Goal: Task Accomplishment & Management: Manage account settings

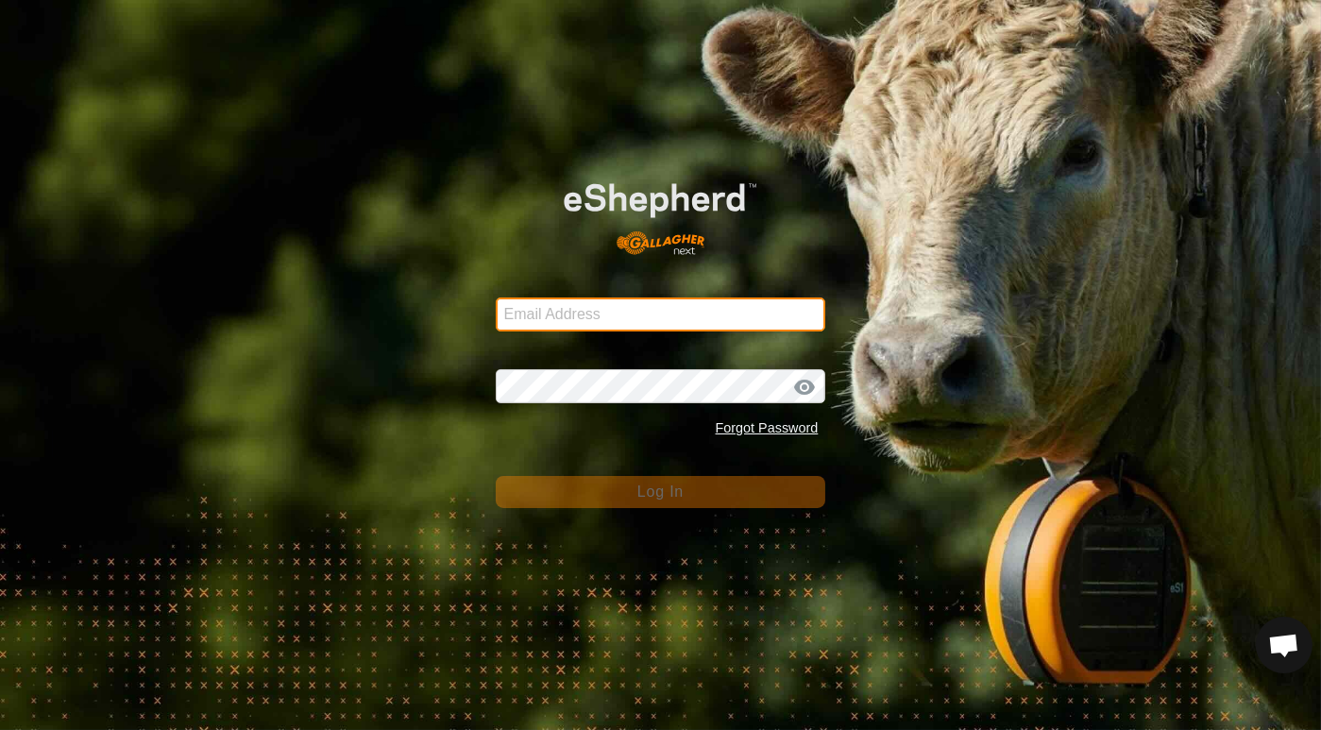
type input "dave@casorsoranch.com"
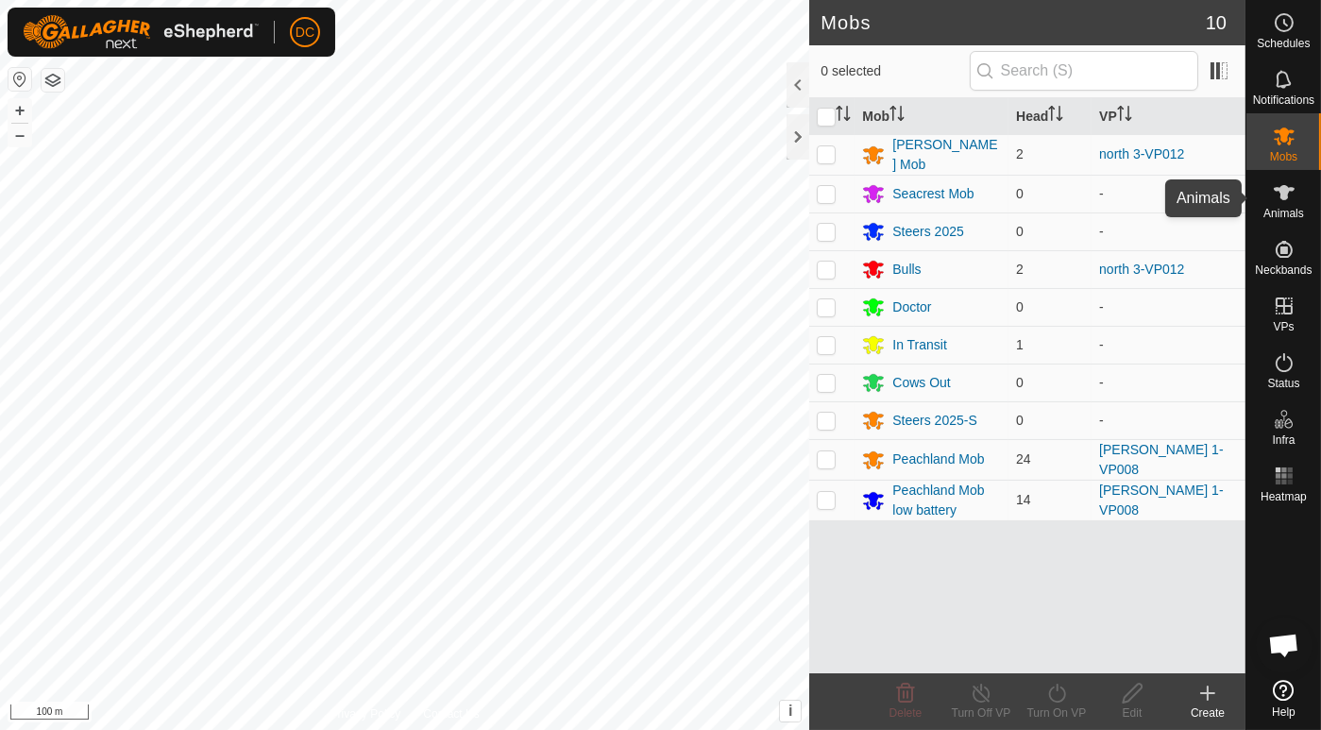
click at [1281, 198] on icon at bounding box center [1284, 192] width 21 height 15
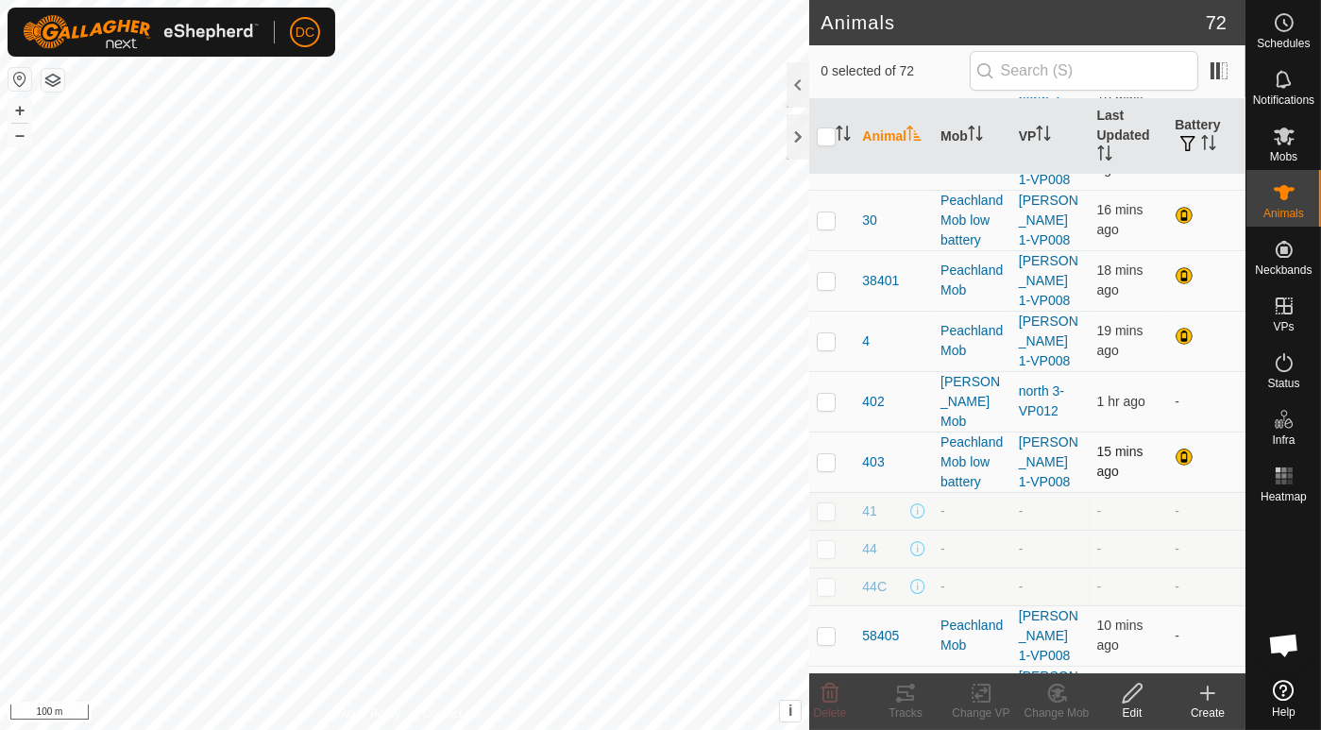
scroll to position [314, 0]
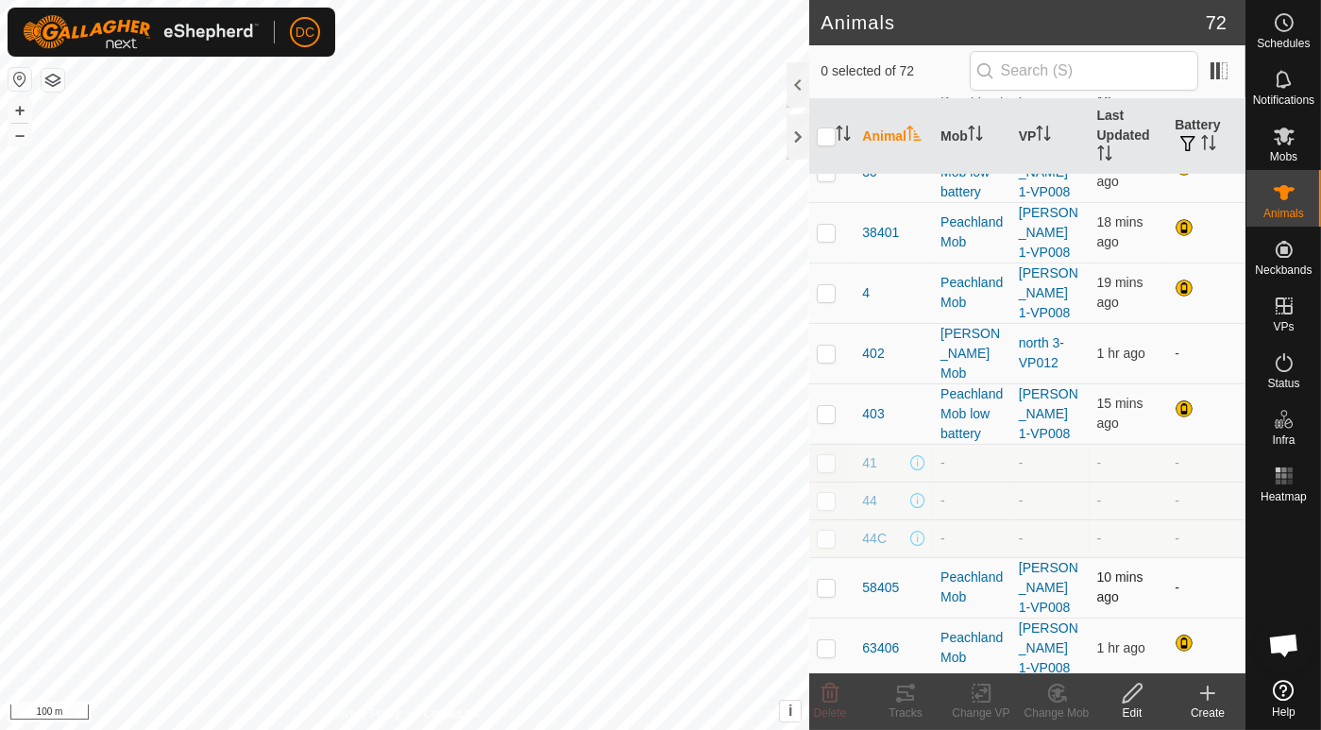
click at [820, 557] on td at bounding box center [831, 587] width 45 height 60
checkbox input "true"
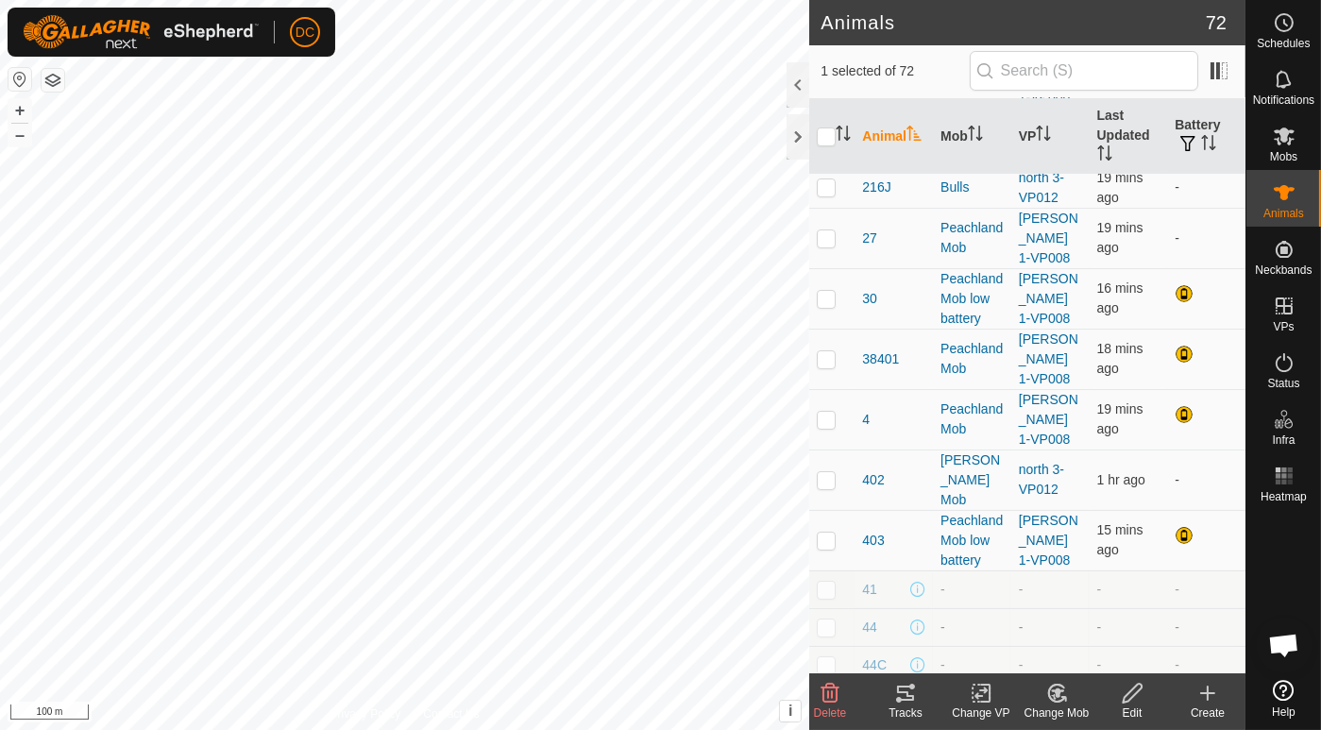
scroll to position [0, 0]
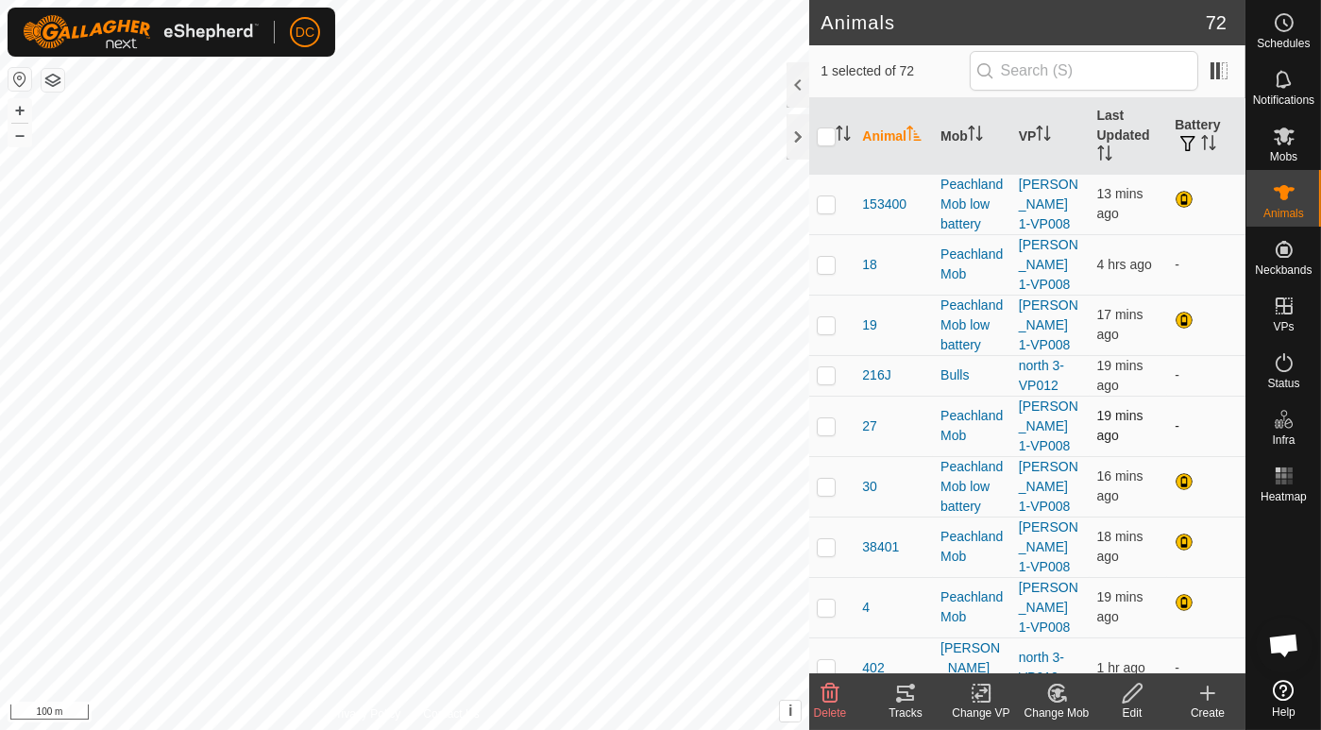
click at [821, 425] on td at bounding box center [831, 426] width 45 height 60
checkbox input "true"
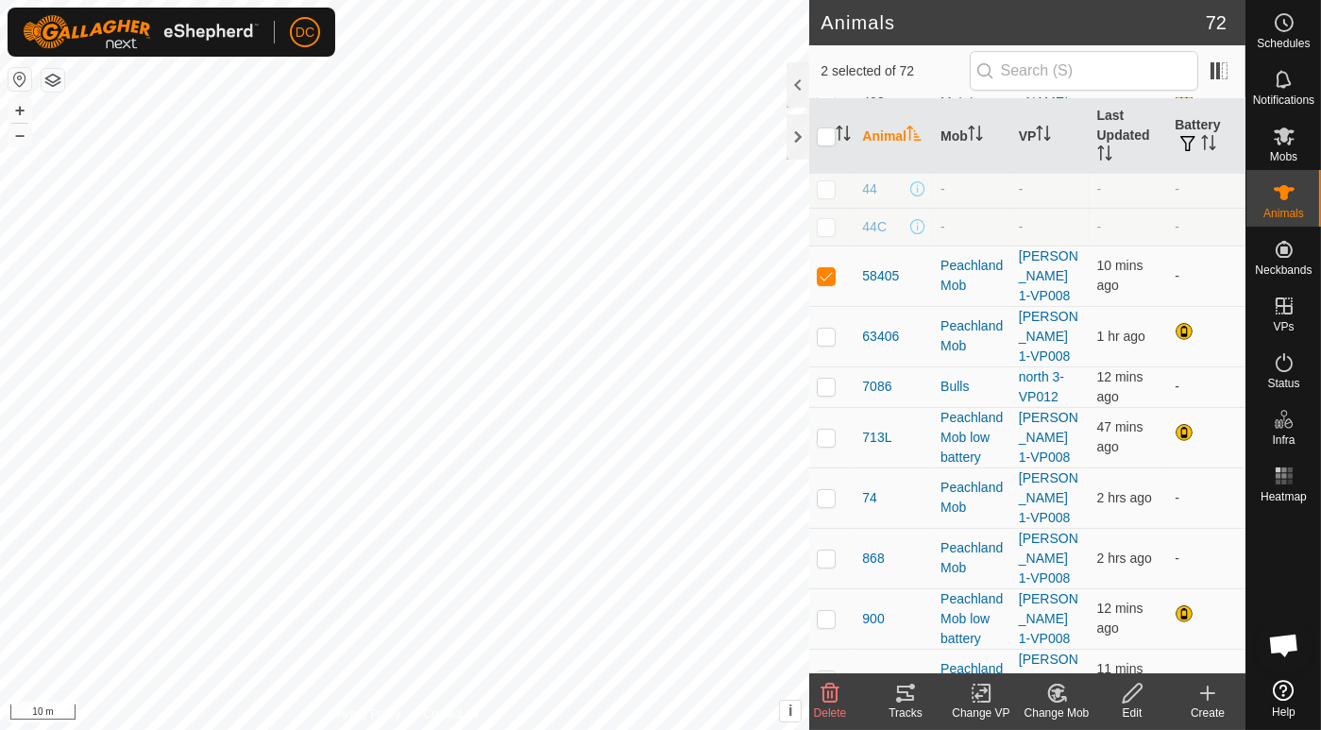
scroll to position [629, 0]
click at [827, 669] on p-checkbox at bounding box center [826, 676] width 19 height 15
checkbox input "true"
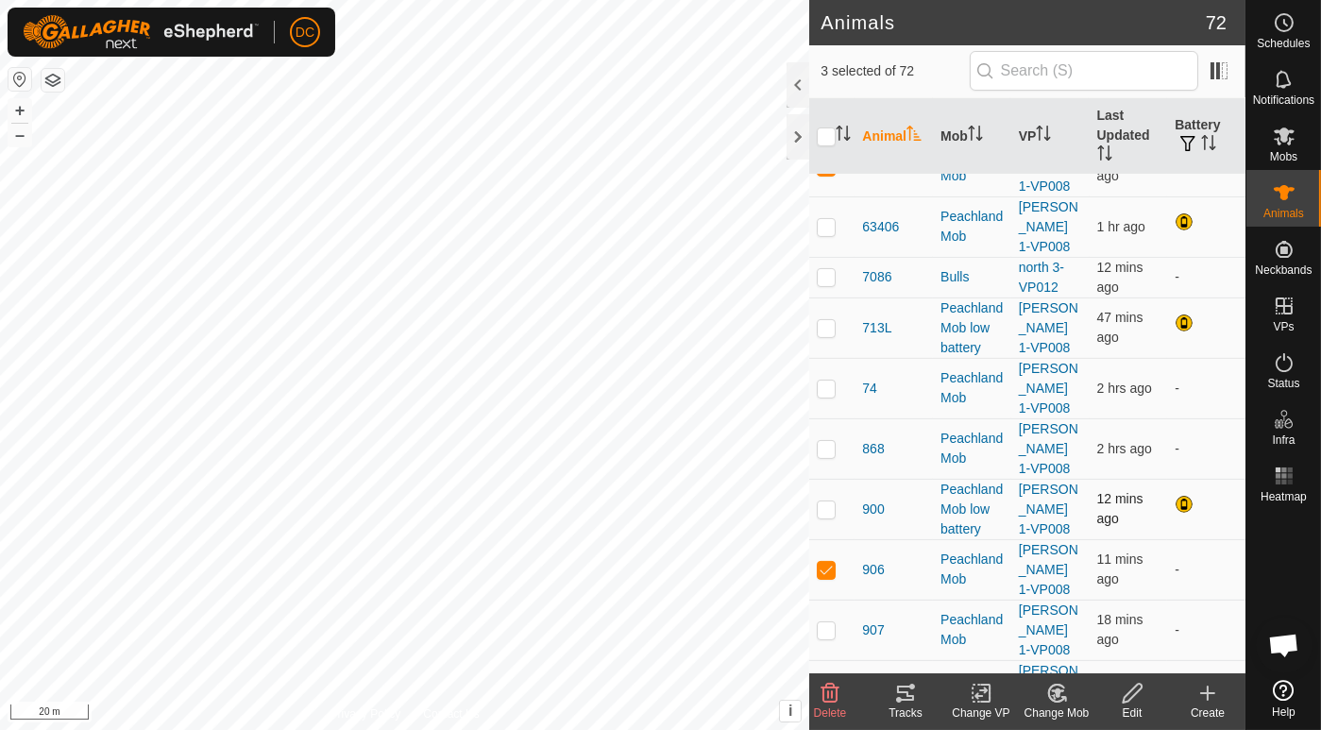
scroll to position [839, 0]
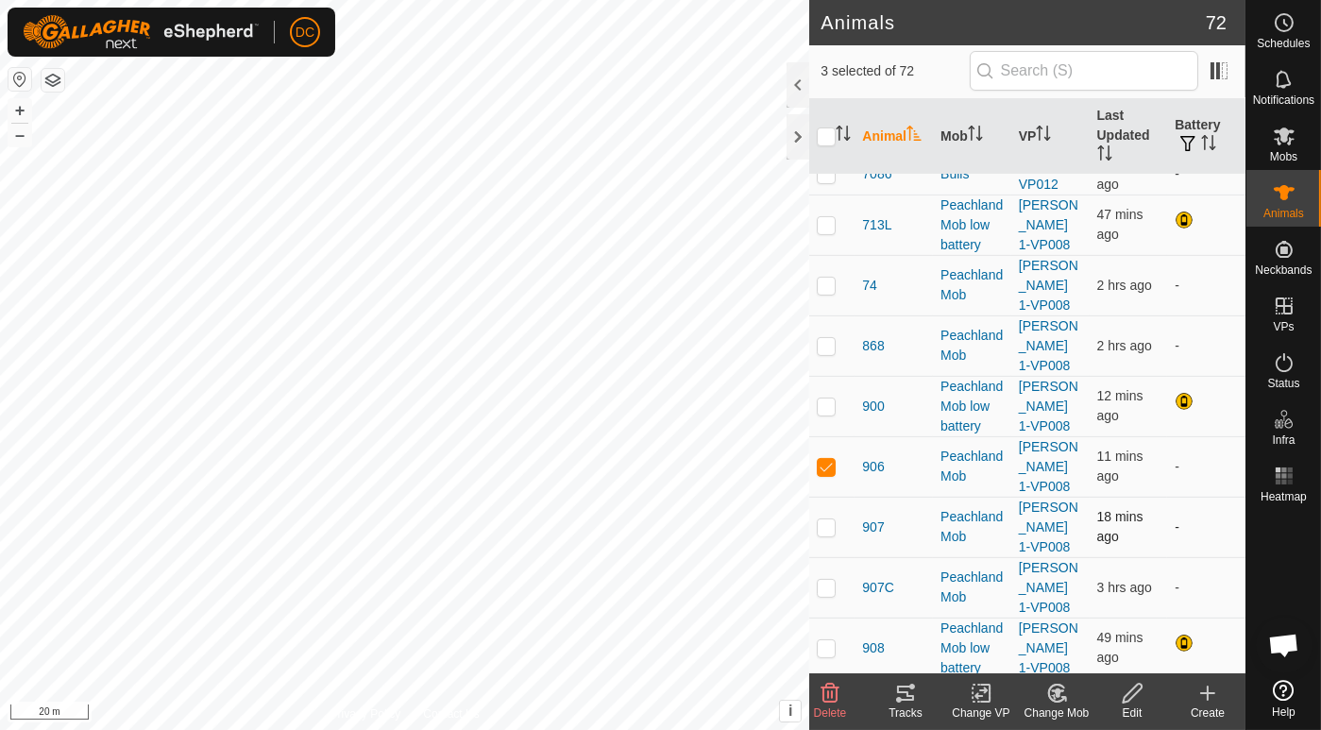
click at [823, 519] on p-checkbox at bounding box center [826, 526] width 19 height 15
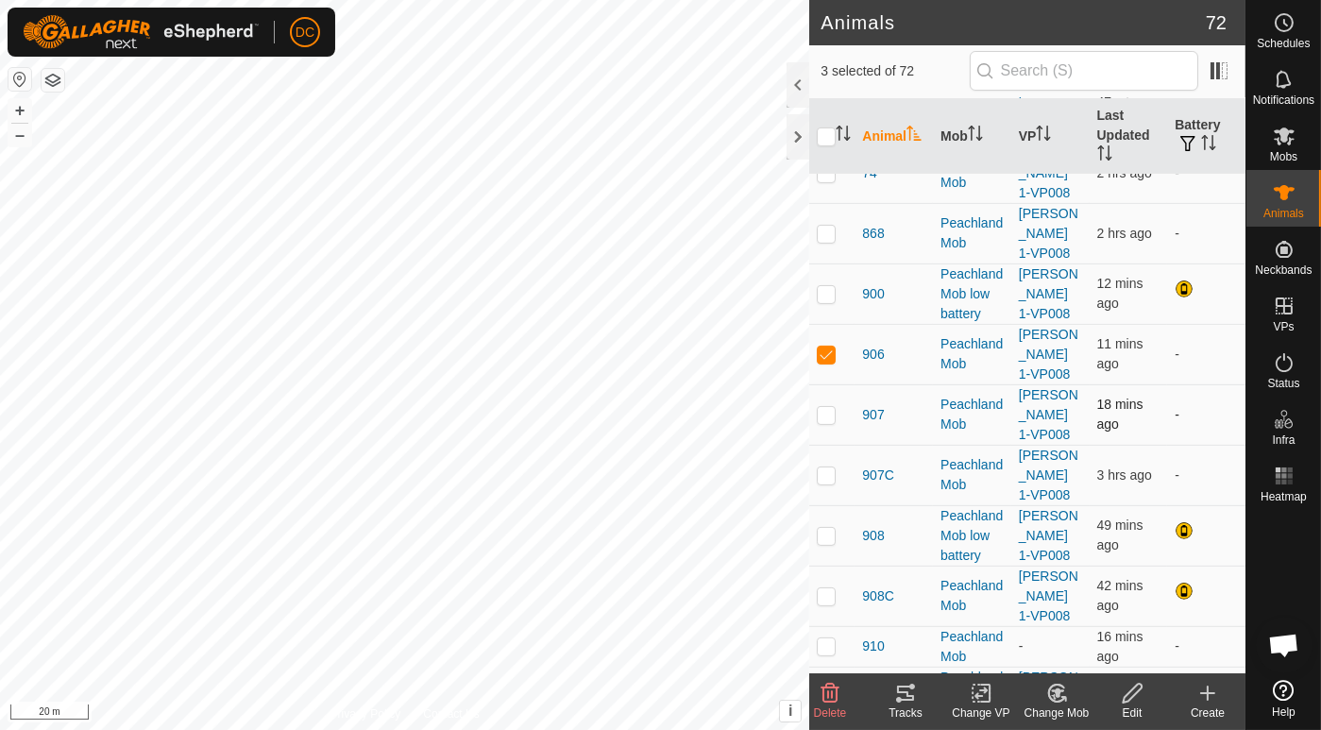
scroll to position [1049, 0]
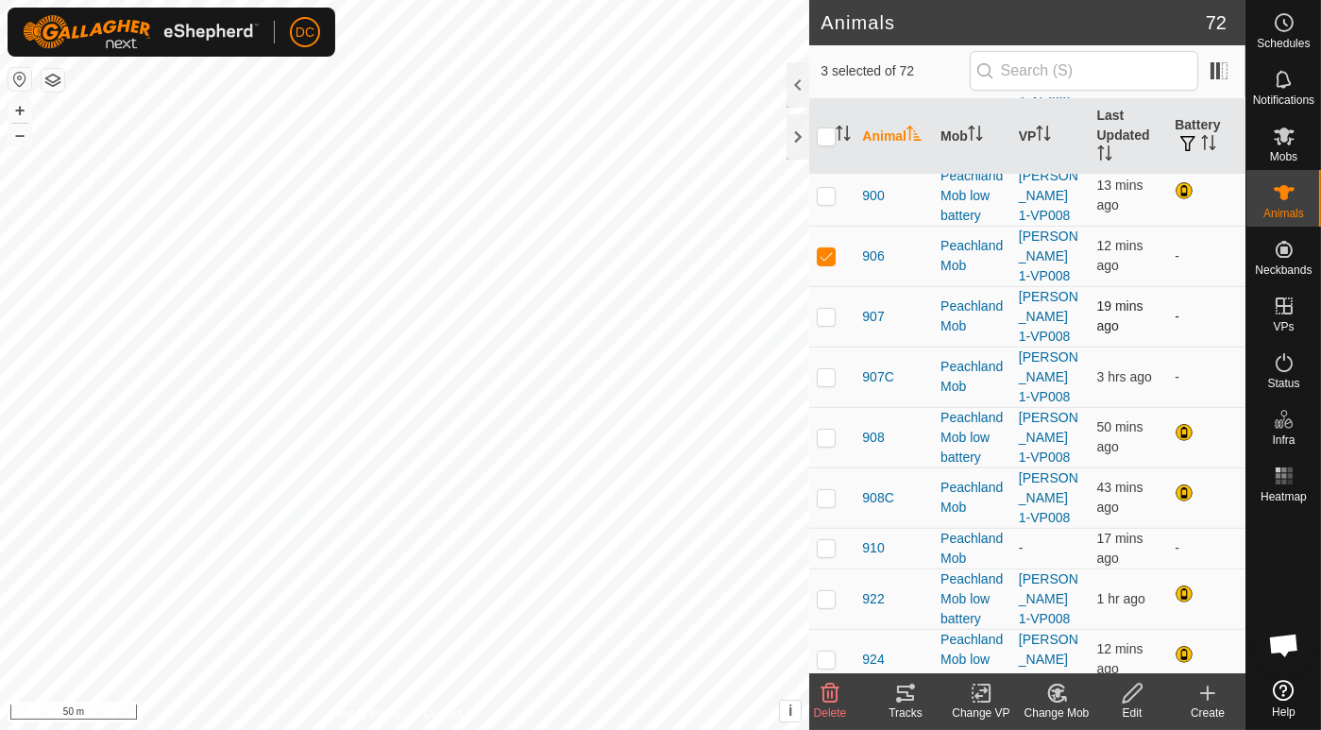
click at [824, 309] on p-checkbox at bounding box center [826, 316] width 19 height 15
checkbox input "true"
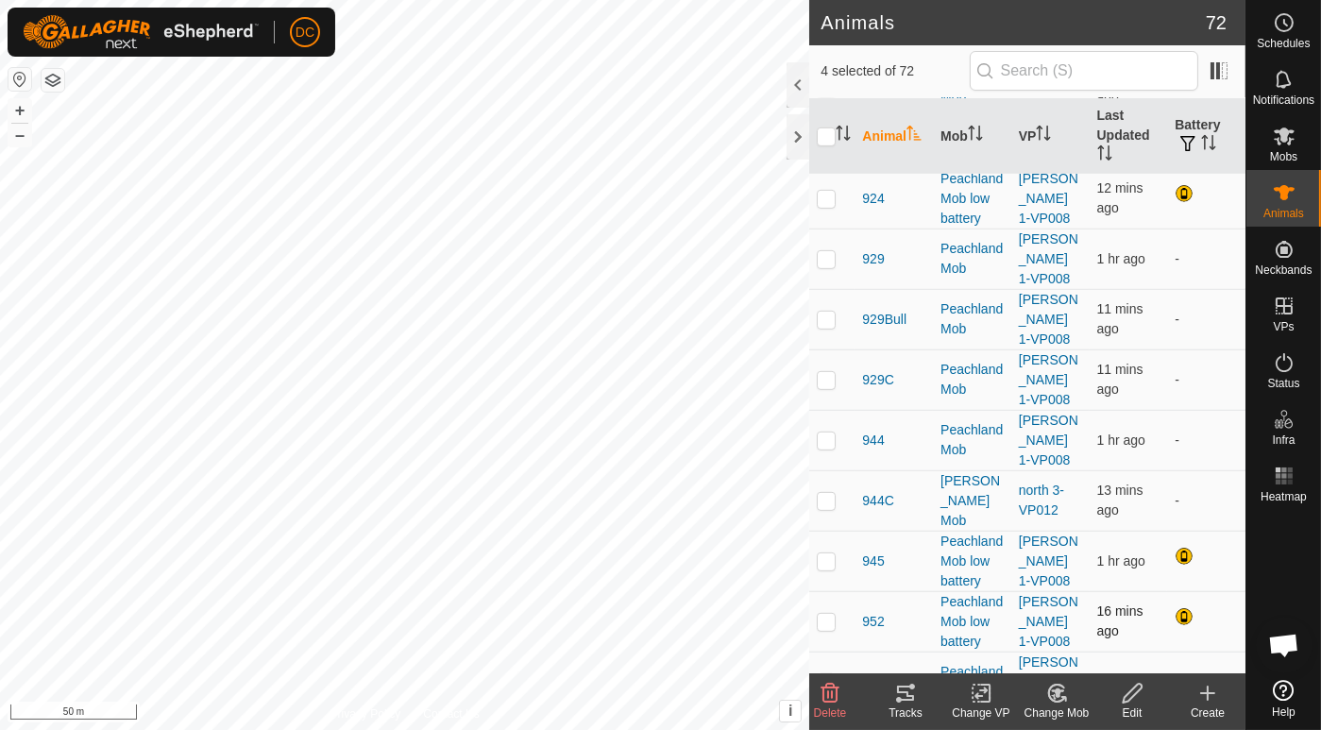
scroll to position [1678, 0]
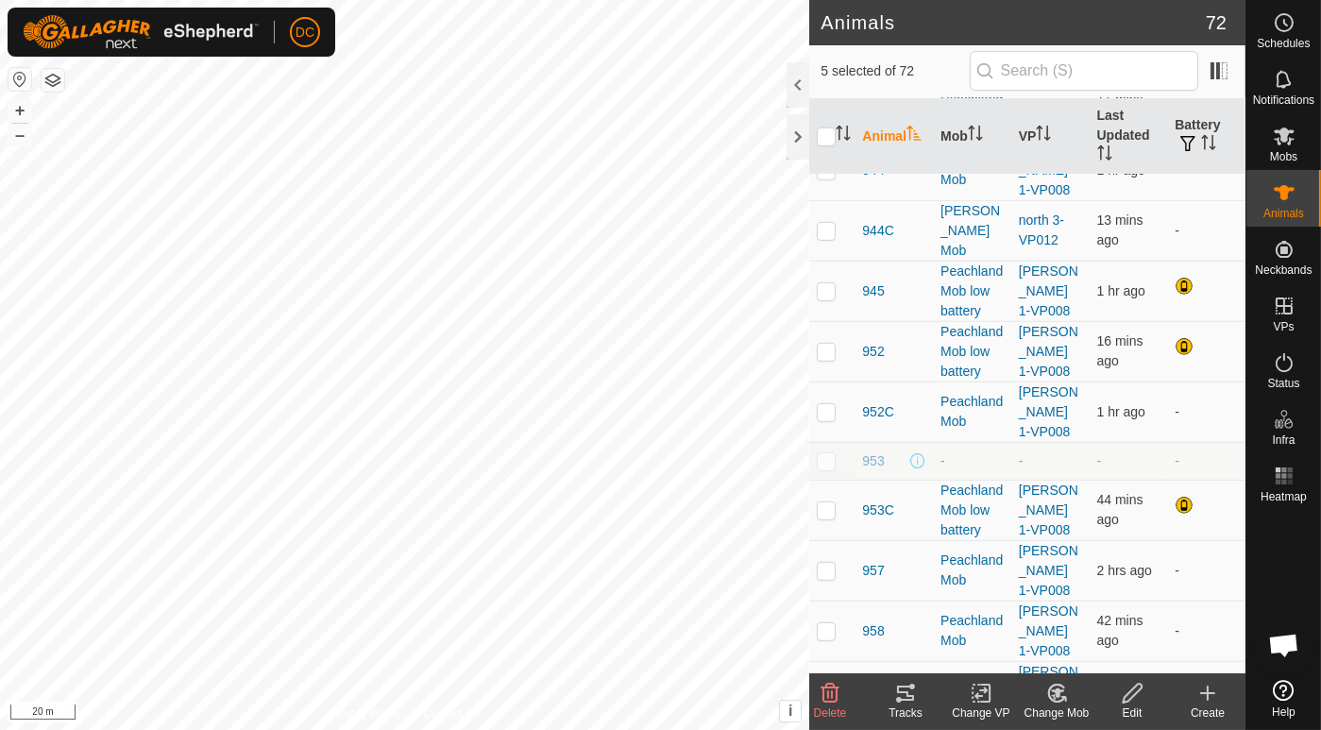
scroll to position [1889, 0]
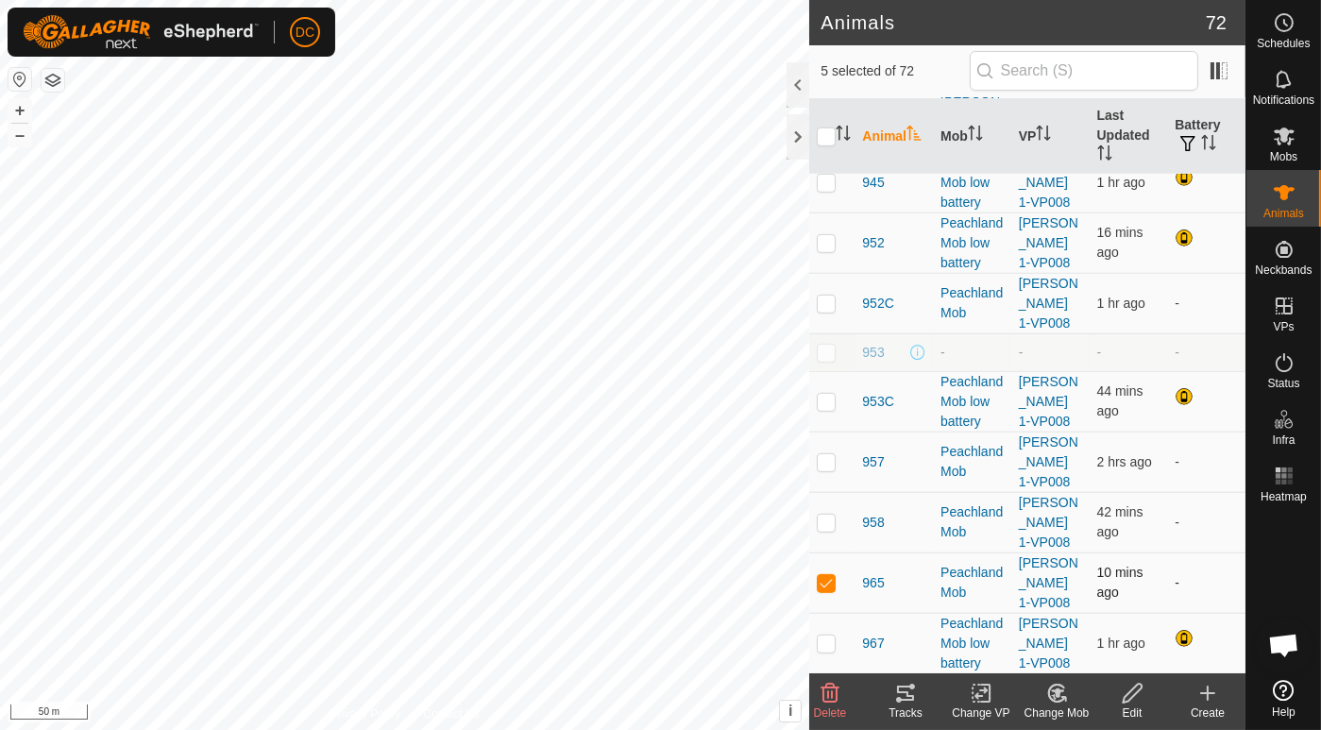
click at [829, 575] on p-checkbox at bounding box center [826, 582] width 19 height 15
checkbox input "true"
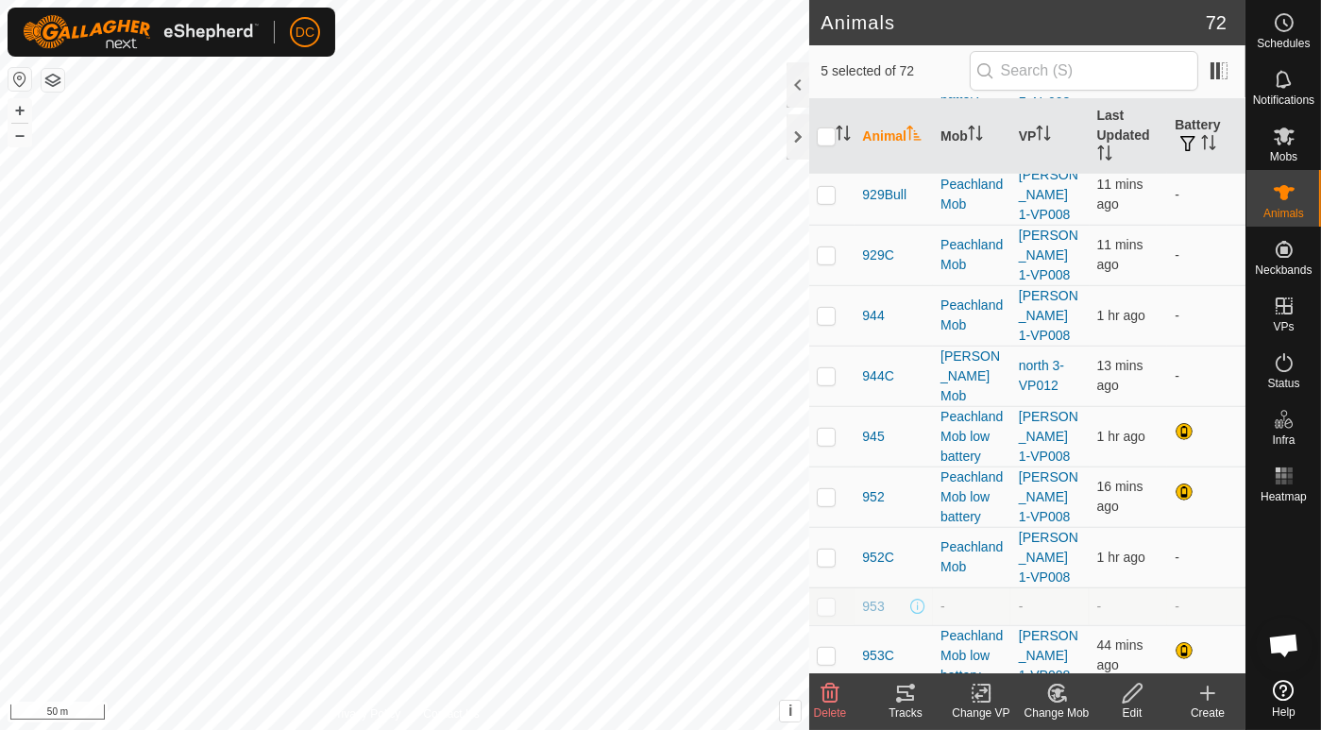
scroll to position [1573, 0]
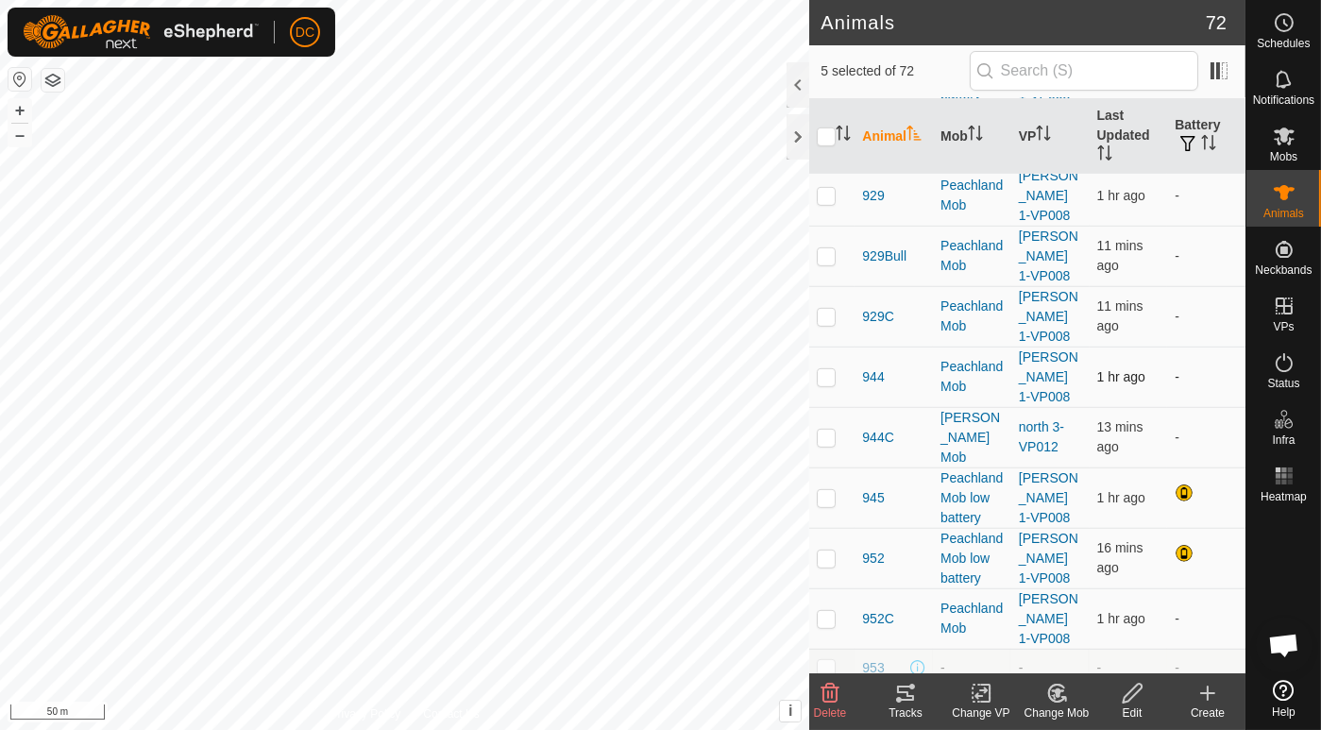
click at [823, 369] on p-checkbox at bounding box center [826, 376] width 19 height 15
checkbox input "true"
click at [908, 692] on icon at bounding box center [905, 693] width 17 height 15
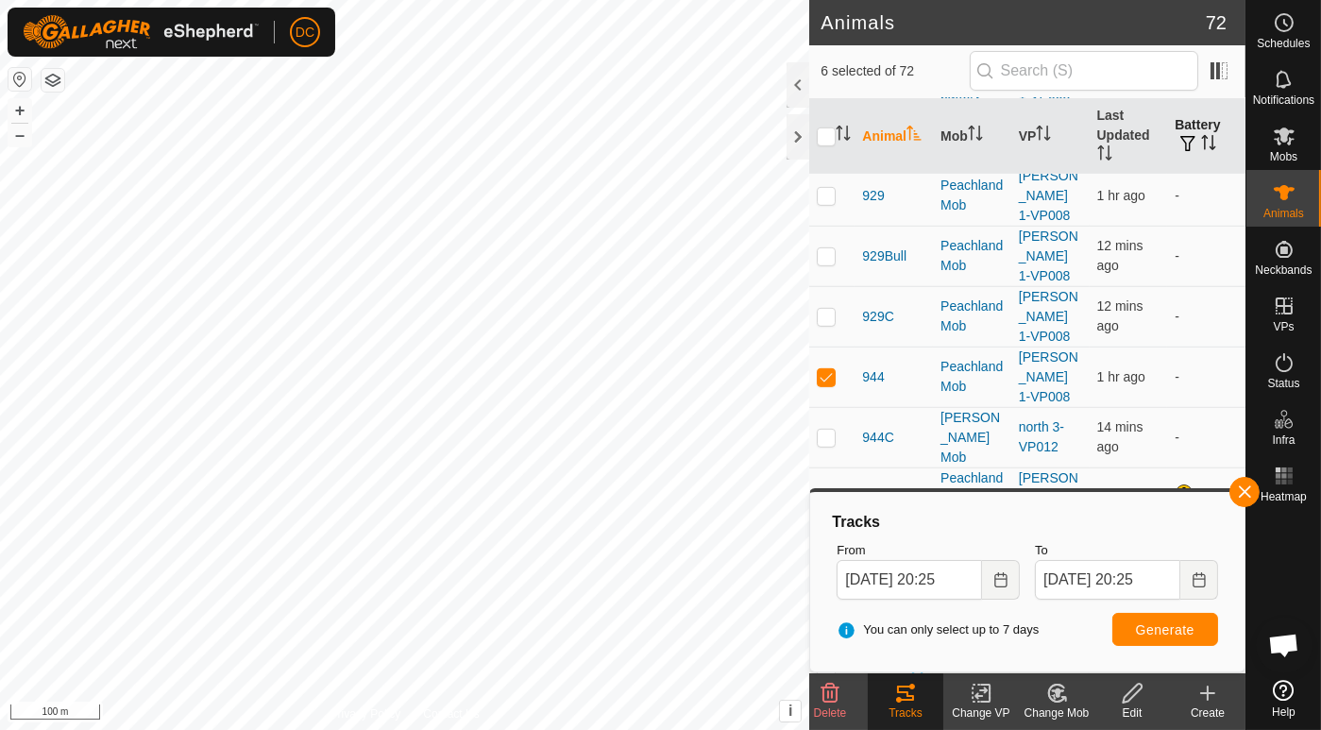
click at [1201, 137] on icon "Activate to sort" at bounding box center [1208, 142] width 15 height 15
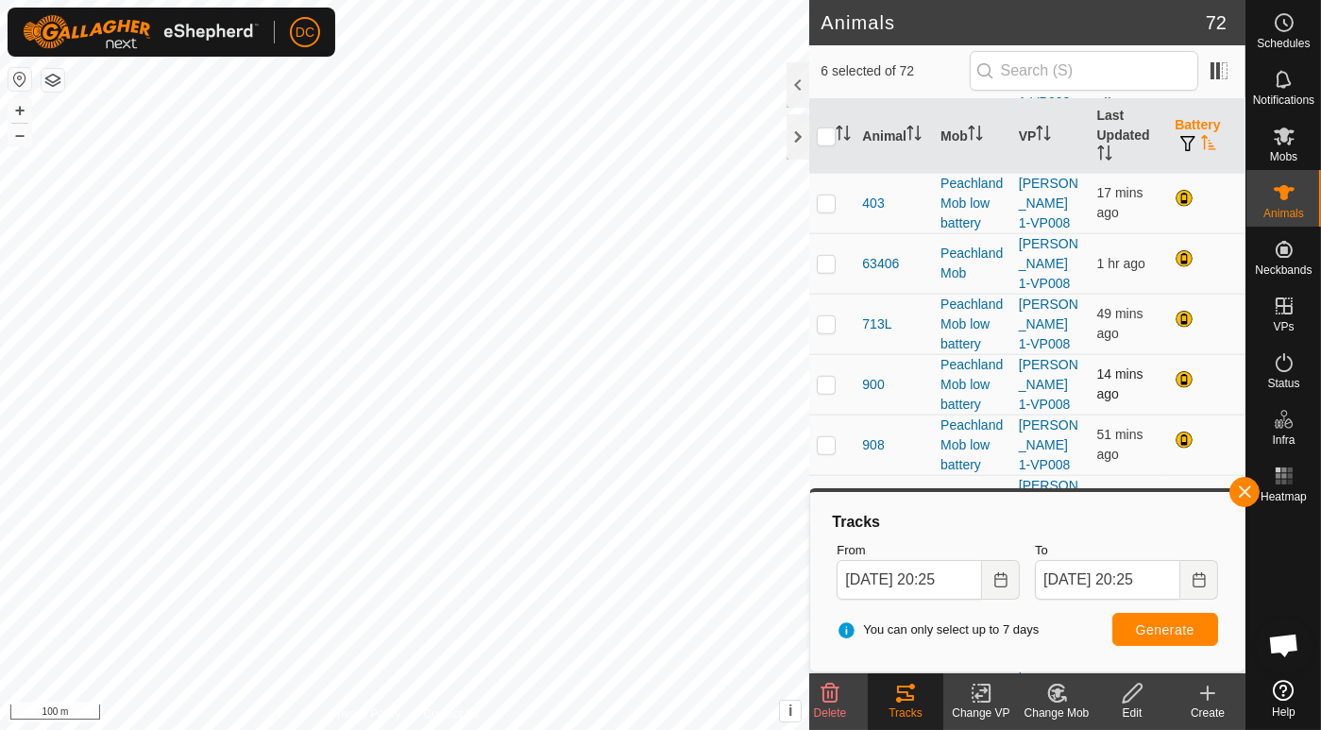
scroll to position [2897, 0]
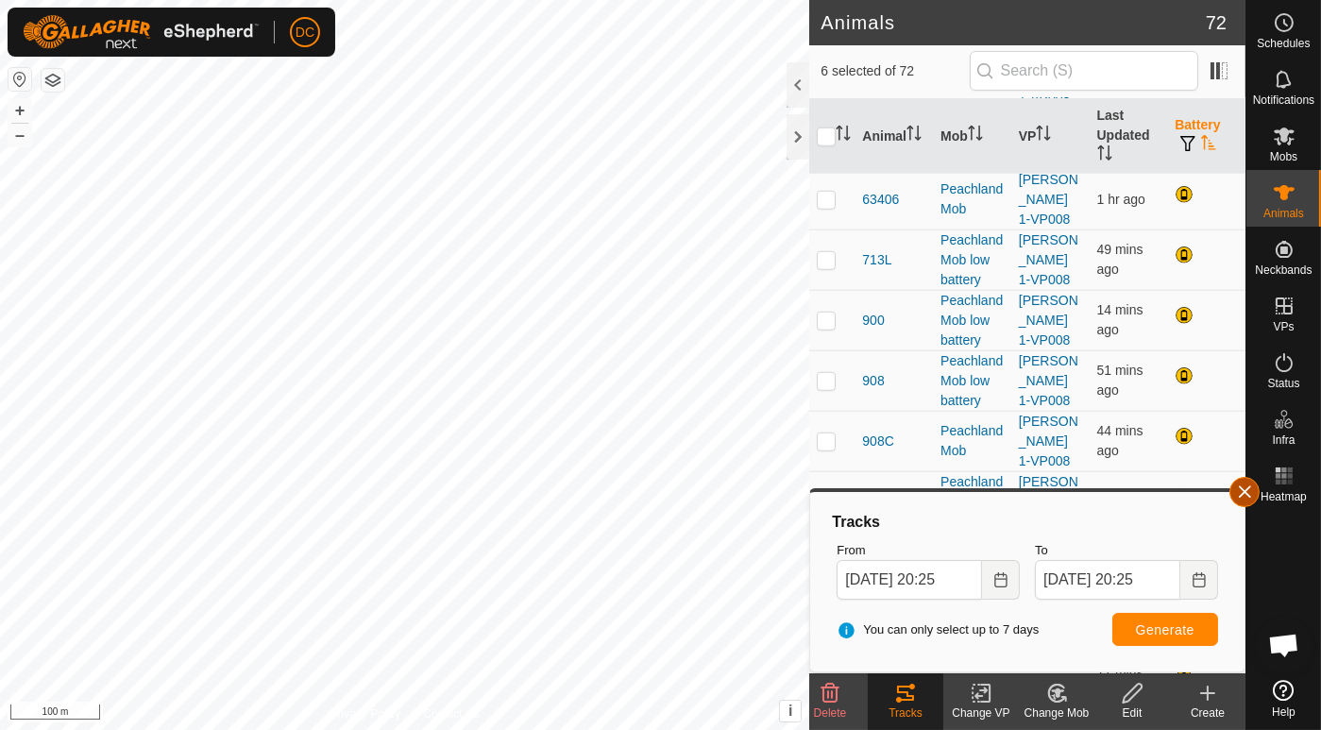
click at [1248, 489] on button "button" at bounding box center [1245, 492] width 30 height 30
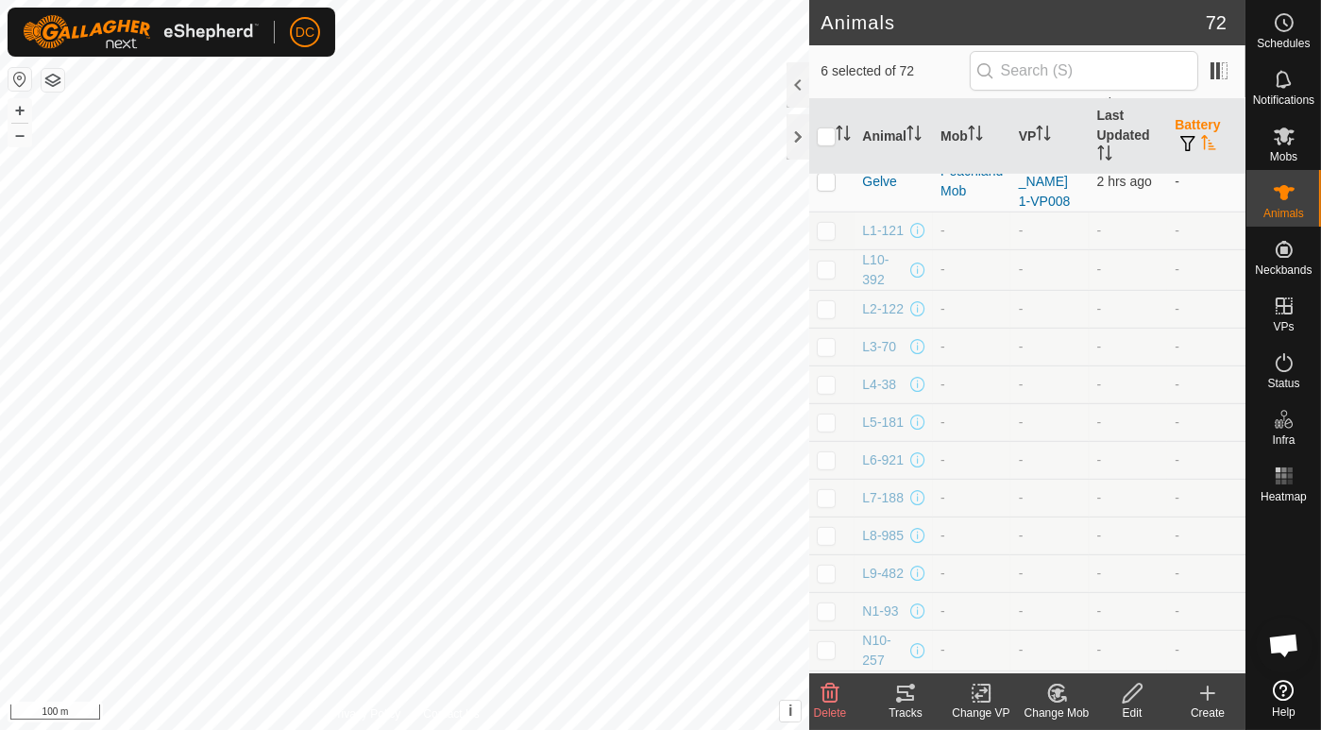
scroll to position [1534, 0]
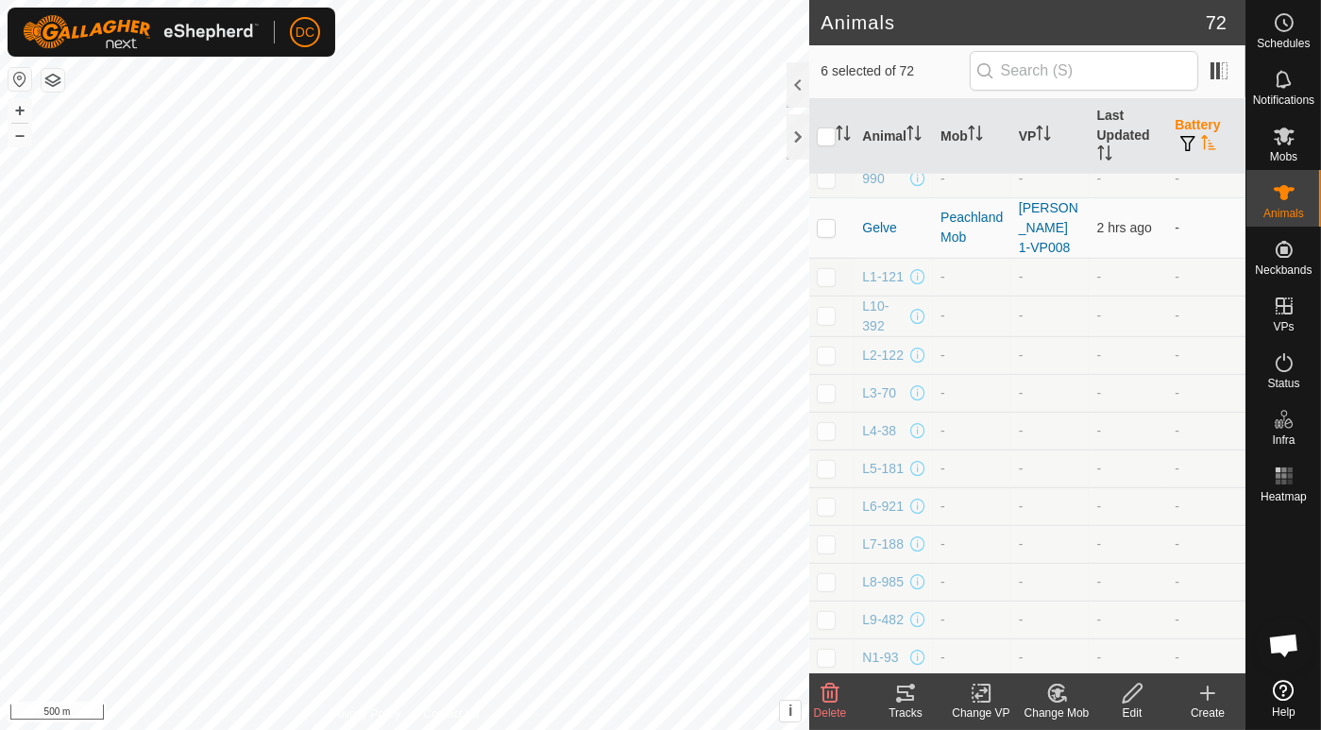
click at [501, 729] on html "DC Schedules Notifications Mobs Animals Neckbands VPs Status Infra Heatmap Help…" at bounding box center [660, 365] width 1321 height 730
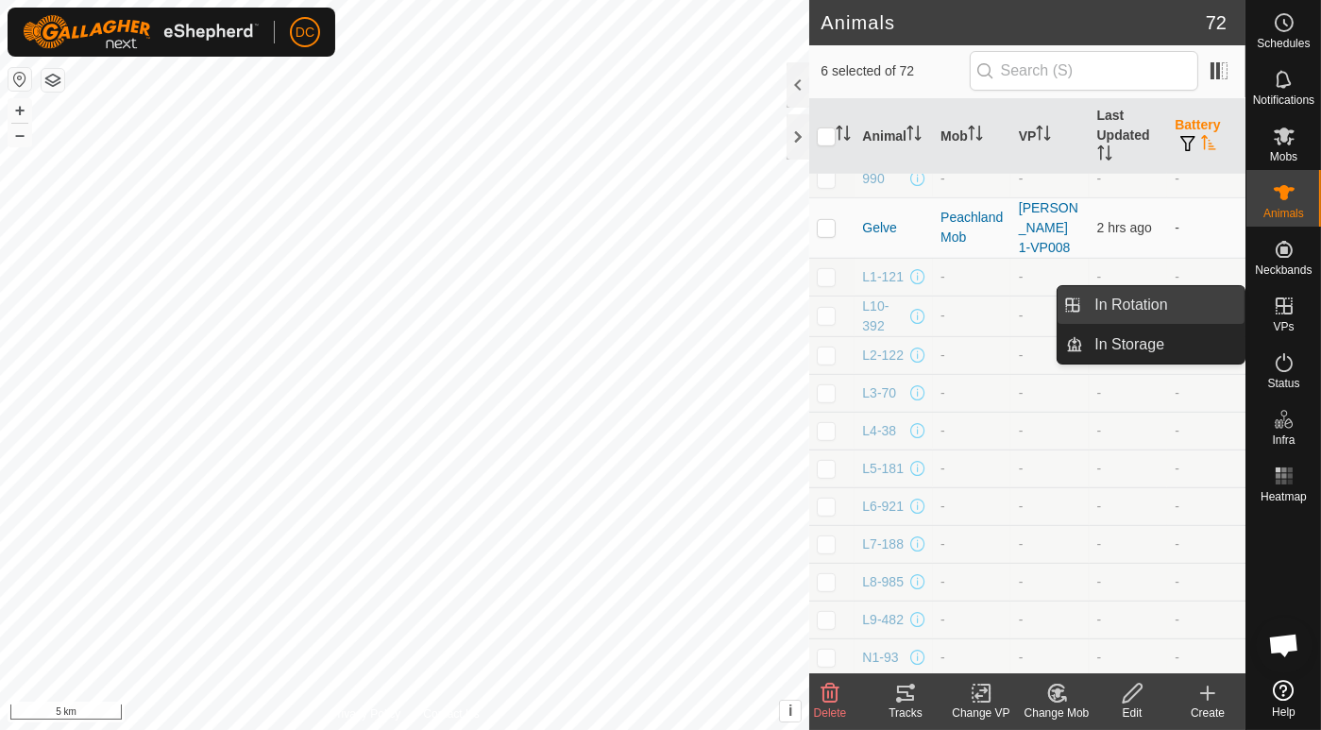
click at [1150, 300] on link "In Rotation" at bounding box center [1163, 305] width 161 height 38
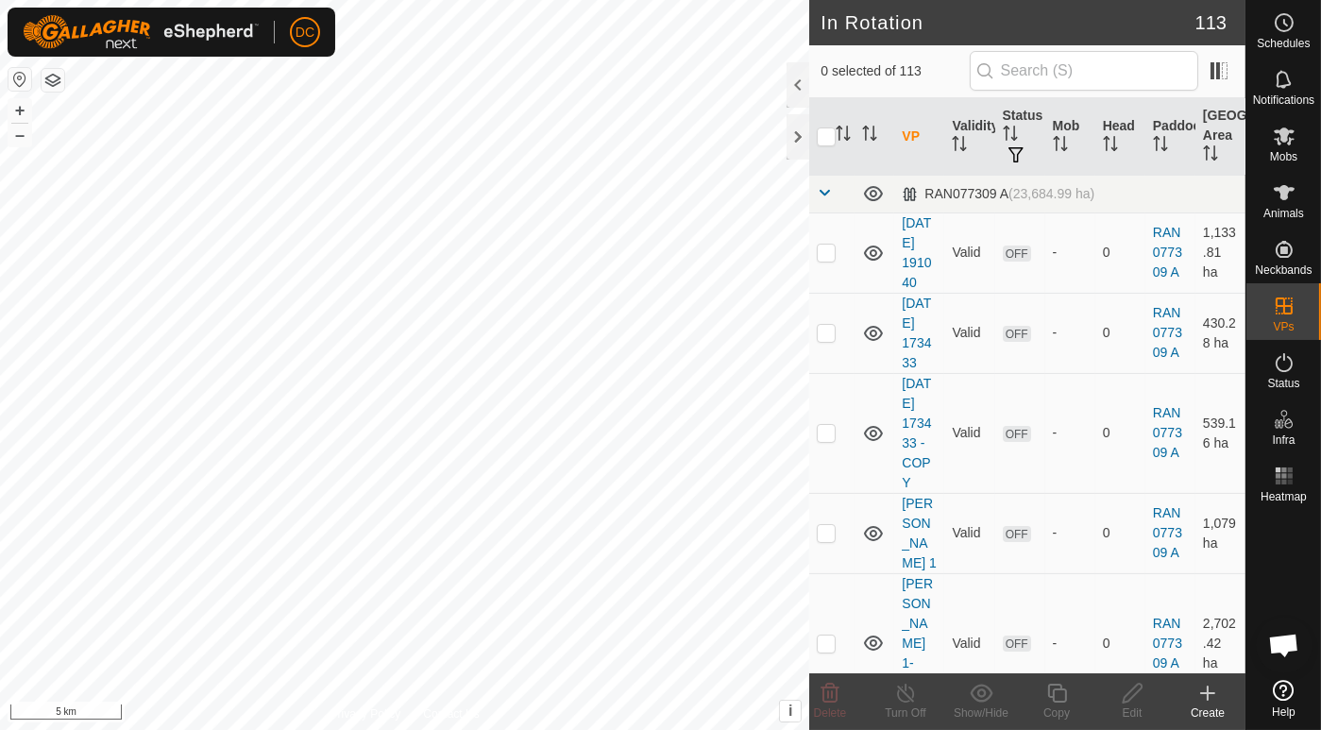
checkbox input "true"
